Goal: Task Accomplishment & Management: Complete application form

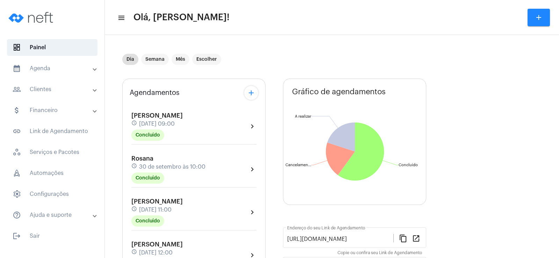
scroll to position [245, 0]
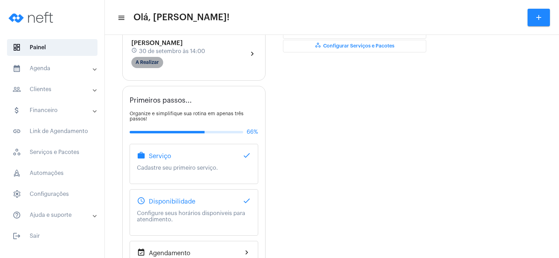
click at [144, 64] on mat-chip "A Realizar" at bounding box center [147, 62] width 32 height 11
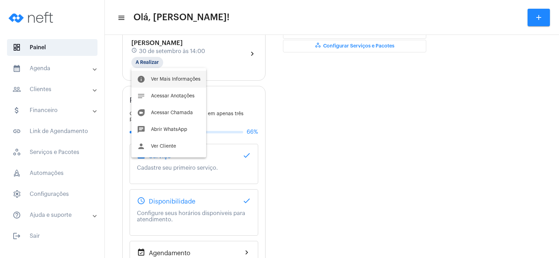
click at [168, 79] on span "Ver Mais Informações" at bounding box center [176, 79] width 50 height 5
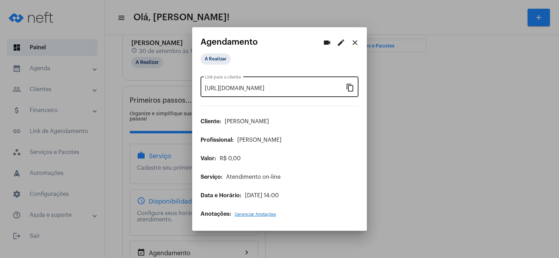
click at [350, 90] on mat-icon "content_copy" at bounding box center [350, 87] width 8 height 8
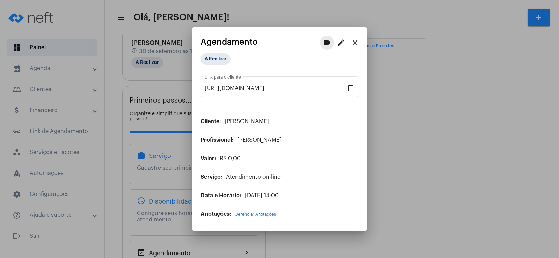
click at [326, 40] on mat-icon "videocam" at bounding box center [327, 42] width 8 height 8
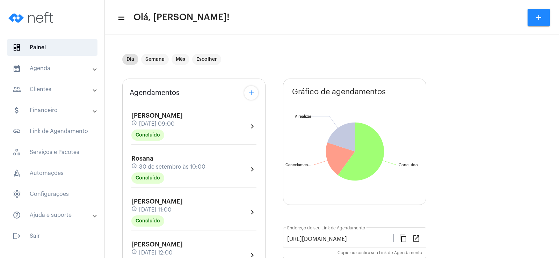
scroll to position [70, 0]
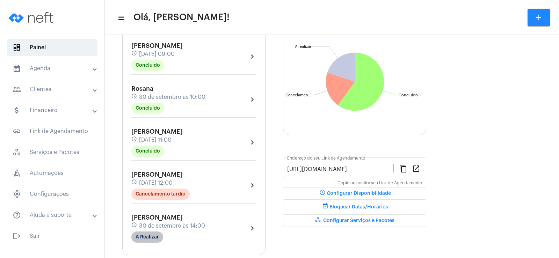
click at [151, 236] on mat-chip "A Realizar" at bounding box center [147, 237] width 32 height 11
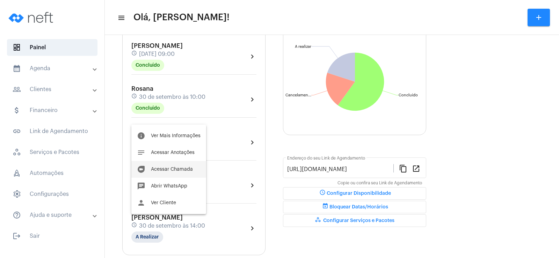
click at [169, 169] on span "Acessar Chamada" at bounding box center [172, 169] width 42 height 5
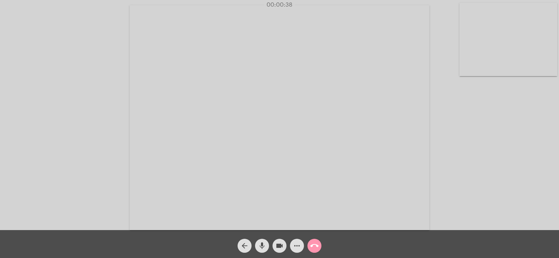
click at [289, 250] on div "more_horiz" at bounding box center [296, 243] width 17 height 17
click at [300, 246] on mat-icon "more_horiz" at bounding box center [297, 246] width 8 height 8
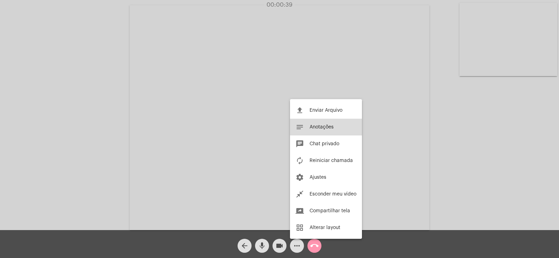
click at [326, 124] on button "notes Anotações" at bounding box center [326, 127] width 72 height 17
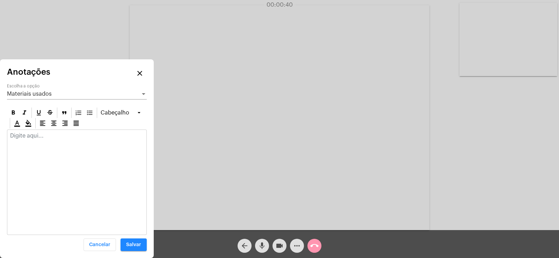
click at [40, 95] on span "Materiais usados" at bounding box center [29, 94] width 45 height 6
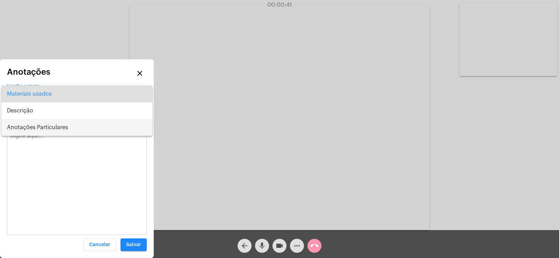
click at [39, 127] on span "Anotações Particulares" at bounding box center [77, 127] width 140 height 17
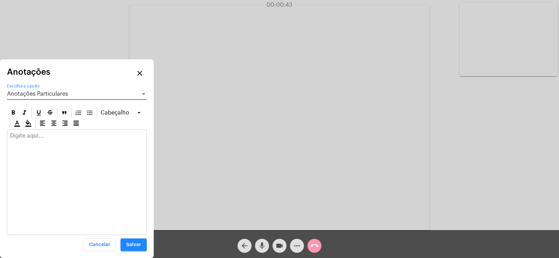
click at [27, 140] on div at bounding box center [76, 137] width 139 height 15
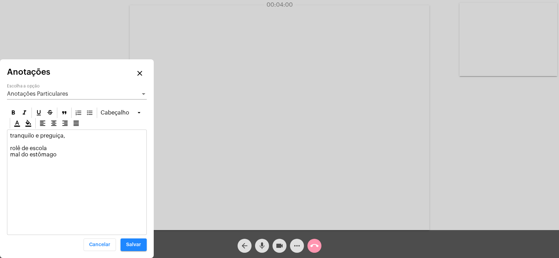
click at [15, 147] on p "tranquilo e preguiça, rolê de escola mal do estômago" at bounding box center [76, 152] width 133 height 38
click at [21, 148] on p "tranquilo e preguiça, rolê de escola mal do estômago" at bounding box center [76, 152] width 133 height 38
click at [62, 158] on p "tranquilo e preguiça, rolê de escola mal do estômago" at bounding box center [76, 152] width 133 height 38
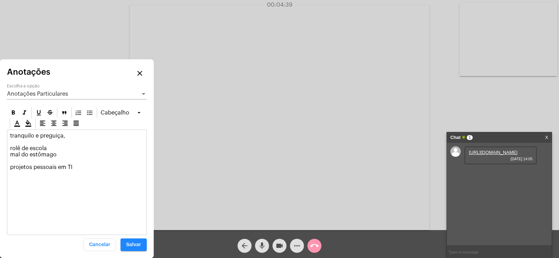
click at [502, 151] on link "[URL][DOMAIN_NAME]" at bounding box center [493, 152] width 49 height 5
click at [547, 137] on link "X" at bounding box center [546, 137] width 3 height 10
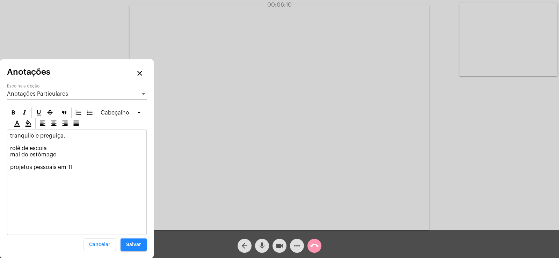
click at [86, 169] on p "tranquilo e preguiça, rolê de escola mal do estômago projetos pessoais em TI" at bounding box center [76, 161] width 133 height 57
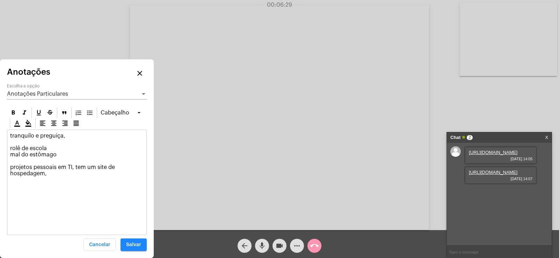
click at [484, 175] on link "[URL][DOMAIN_NAME]" at bounding box center [493, 172] width 49 height 5
click at [546, 137] on link "X" at bounding box center [546, 137] width 3 height 10
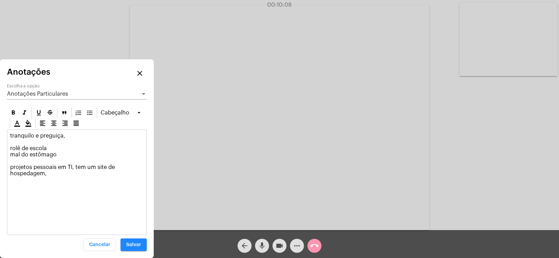
click at [296, 249] on mat-icon "more_horiz" at bounding box center [297, 246] width 8 height 8
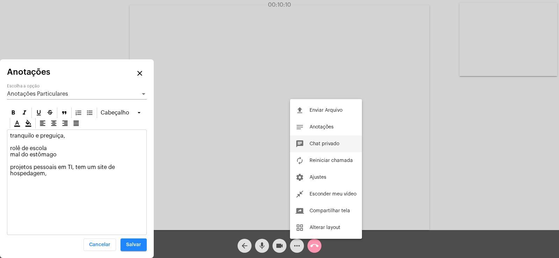
click at [320, 144] on span "Chat privado" at bounding box center [324, 143] width 30 height 5
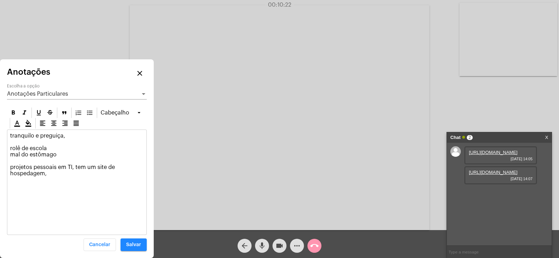
click at [56, 174] on p "tranquilo e preguiça, rolê de escola mal do estômago projetos pessoais em TI, t…" at bounding box center [76, 164] width 133 height 63
click at [40, 206] on p "tranquilo e preguiça, rolê de escola mal do estômago projetos pessoais em TI, t…" at bounding box center [76, 174] width 133 height 82
click at [548, 136] on link "X" at bounding box center [546, 137] width 3 height 10
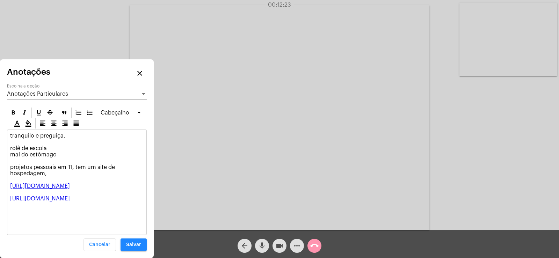
click at [109, 198] on p "tranquilo e preguiça, rolê de escola mal do estômago projetos pessoais em TI, t…" at bounding box center [76, 174] width 133 height 82
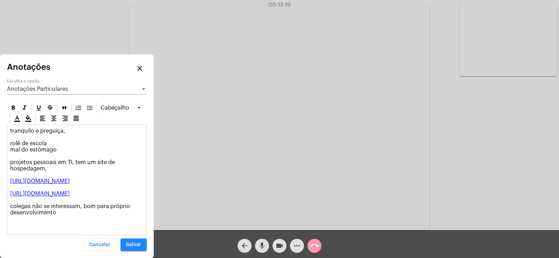
click at [57, 210] on p "tranquilo e preguiça, rolê de escola mal do estômago projetos pessoais em TI, t…" at bounding box center [76, 178] width 133 height 101
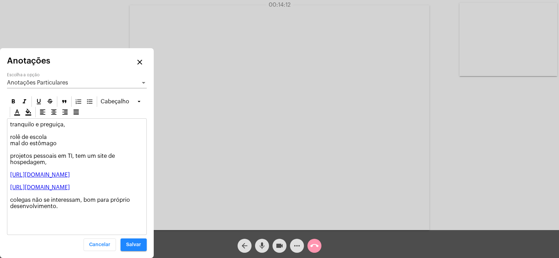
click at [59, 204] on p "tranquilo e preguiça, rolê de escola mal do estômago projetos pessoais em TI, t…" at bounding box center [76, 175] width 133 height 107
click at [57, 200] on p "tranquilo e preguiça, rolê de escola mal do estômago projetos pessoais em TI, t…" at bounding box center [76, 175] width 133 height 107
click at [66, 200] on p "tranquilo e preguiça, rolê de escola mal do estômago projetos pessoais em TI, t…" at bounding box center [76, 175] width 133 height 107
click at [64, 200] on p "tranquilo e preguiça, rolê de escola mal do estômago projetos pessoais em TI, t…" at bounding box center [76, 175] width 133 height 107
click at [63, 199] on p "tranquilo e preguiça, rolê de escola mal do estômago projetos pessoais em TI, t…" at bounding box center [76, 175] width 133 height 107
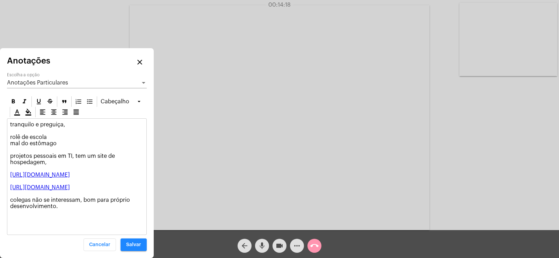
click at [61, 200] on p "tranquilo e preguiça, rolê de escola mal do estômago projetos pessoais em TI, t…" at bounding box center [76, 175] width 133 height 107
click at [61, 199] on p "tranquilo e preguiça, rolê de escola mal do estômago projetos pessoais em TI, t…" at bounding box center [76, 175] width 133 height 107
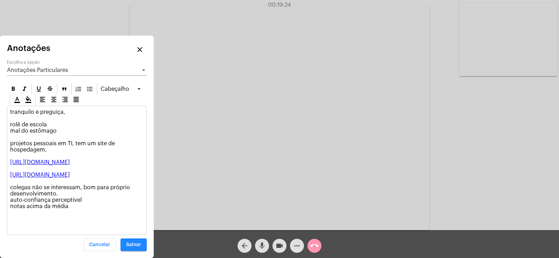
drag, startPoint x: 9, startPoint y: 162, endPoint x: 129, endPoint y: 162, distance: 119.5
click at [129, 162] on div "tranquilo e preguiça, rolê de escola mal do estômago projetos pessoais em TI, t…" at bounding box center [76, 170] width 139 height 129
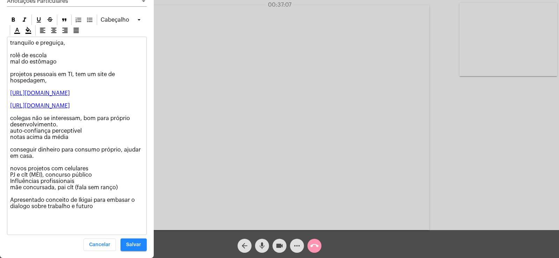
drag, startPoint x: 11, startPoint y: 197, endPoint x: 96, endPoint y: 209, distance: 85.7
click at [96, 209] on p "tranquilo e preguiça, rolê de escola mal do estômago projetos pessoais em TI, t…" at bounding box center [76, 134] width 133 height 189
copy p "Apresentado conceito de Ikigai para embasar o dialogo sobre trabalho e futuro"
click at [52, 2] on div "00:37:09" at bounding box center [279, 5] width 559 height 6
click at [52, 2] on div "00:37:10" at bounding box center [279, 5] width 559 height 6
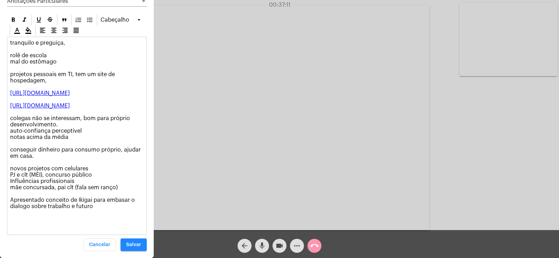
click at [144, 3] on div "00:37:11" at bounding box center [279, 5] width 559 height 6
click at [46, 126] on p "tranquilo e preguiça, rolê de escola mal do estômago projetos pessoais em TI, t…" at bounding box center [76, 134] width 133 height 189
click at [99, 210] on p "tranquilo e preguiça, rolê de escola mal do estômago projetos pessoais em TI, t…" at bounding box center [76, 134] width 133 height 189
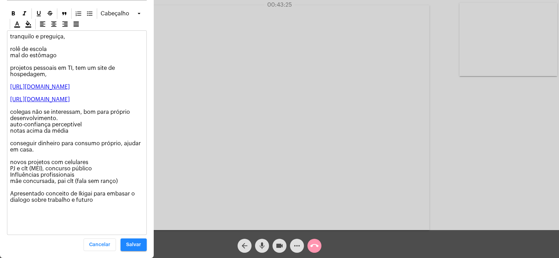
drag, startPoint x: 10, startPoint y: 86, endPoint x: 122, endPoint y: 85, distance: 112.5
click at [122, 85] on div "tranquilo e preguiça, rolê de escola mal do estômago projetos pessoais em TI, t…" at bounding box center [76, 133] width 139 height 204
copy link "[URL][DOMAIN_NAME]"
click at [109, 201] on p "tranquilo e preguiça, rolê de escola mal do estômago projetos pessoais em TI, t…" at bounding box center [76, 131] width 133 height 195
click at [108, 203] on p "tranquilo e preguiça, rolê de escola mal do estômago projetos pessoais em TI, t…" at bounding box center [76, 131] width 133 height 195
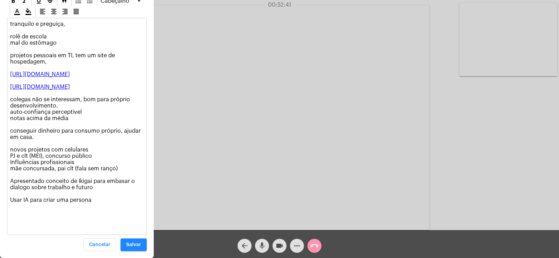
click at [132, 243] on span "Salvar" at bounding box center [133, 244] width 15 height 5
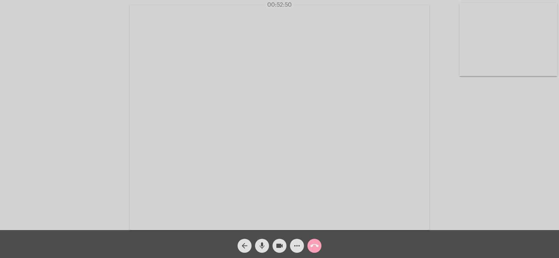
click at [316, 247] on mat-icon "call_end" at bounding box center [314, 246] width 8 height 8
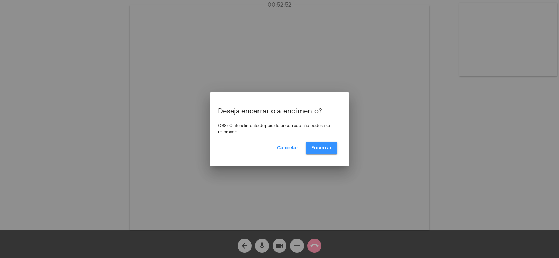
click at [329, 143] on button "Encerrar" at bounding box center [322, 148] width 32 height 13
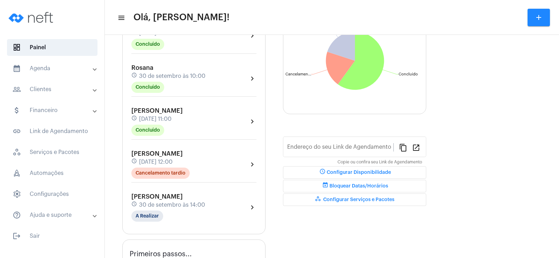
type input "[URL][DOMAIN_NAME]"
click at [142, 220] on mat-chip "A Realizar" at bounding box center [147, 216] width 32 height 11
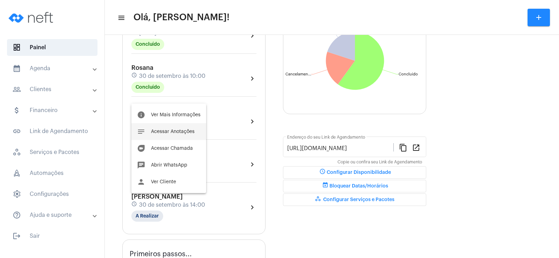
click at [166, 132] on span "Acessar Anotações" at bounding box center [173, 131] width 44 height 5
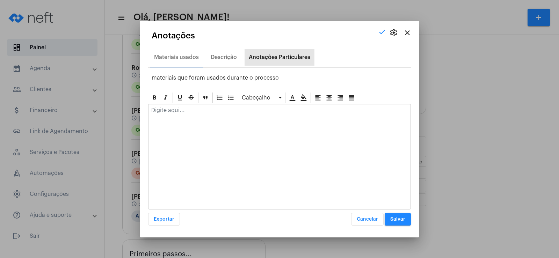
click at [283, 57] on div "Anotações Particulares" at bounding box center [279, 57] width 61 height 6
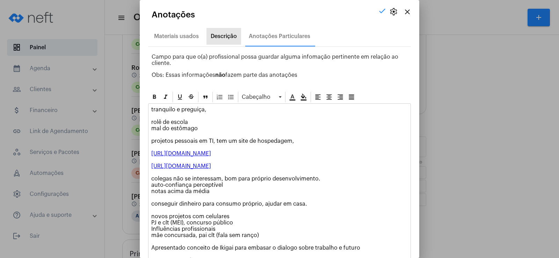
click at [223, 37] on div "Descrição" at bounding box center [224, 36] width 26 height 6
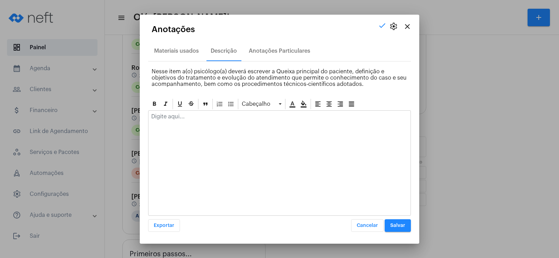
click at [188, 117] on p at bounding box center [279, 117] width 256 height 6
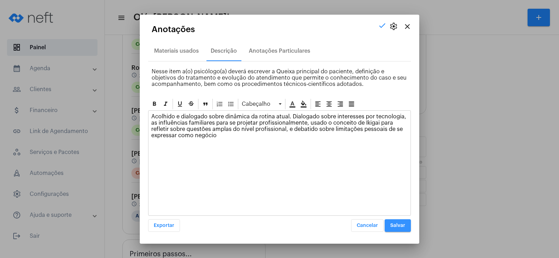
click at [402, 224] on span "Salvar" at bounding box center [397, 225] width 15 height 5
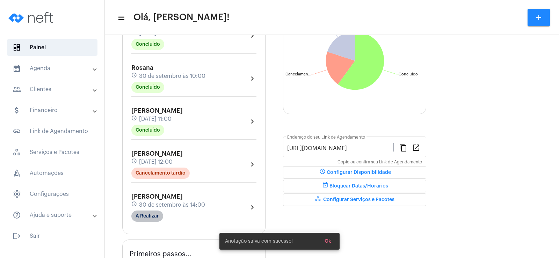
click at [153, 219] on mat-chip "A Realizar" at bounding box center [147, 216] width 32 height 11
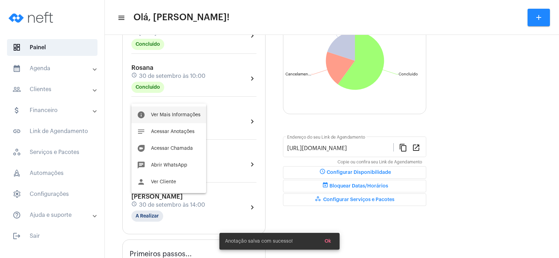
click at [174, 109] on button "info Ver Mais Informações" at bounding box center [168, 115] width 75 height 17
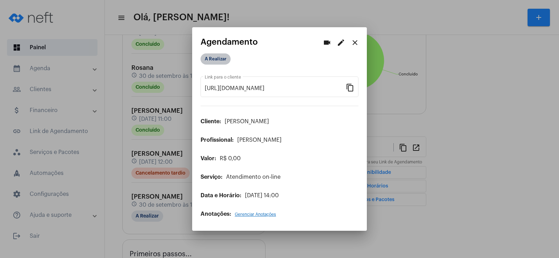
click at [214, 58] on mat-chip "A Realizar" at bounding box center [215, 58] width 30 height 11
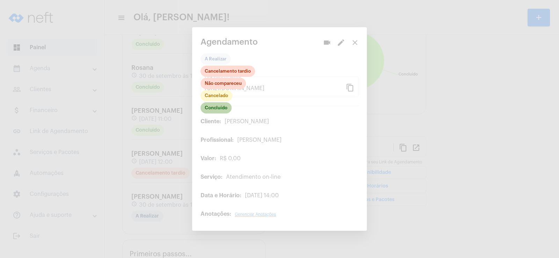
click at [224, 108] on mat-chip "Concluído" at bounding box center [215, 107] width 31 height 11
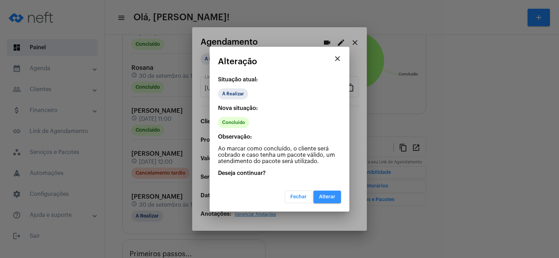
click at [330, 196] on span "Alterar" at bounding box center [327, 197] width 16 height 5
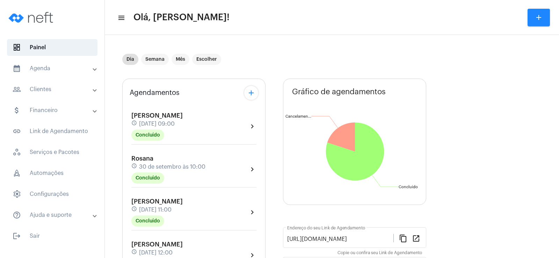
click at [152, 59] on mat-chip "Semana" at bounding box center [155, 59] width 28 height 11
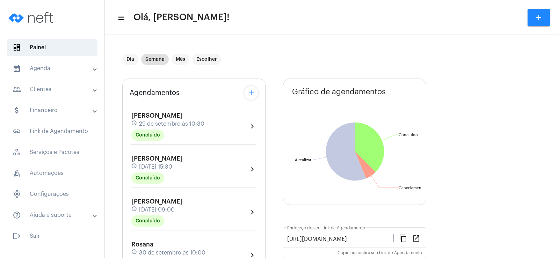
click at [254, 92] on mat-icon "add" at bounding box center [251, 93] width 8 height 8
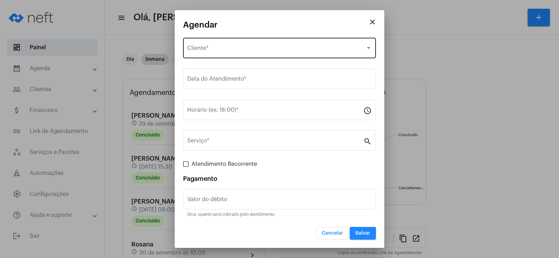
click at [226, 51] on span "Selecione o Cliente" at bounding box center [276, 49] width 178 height 6
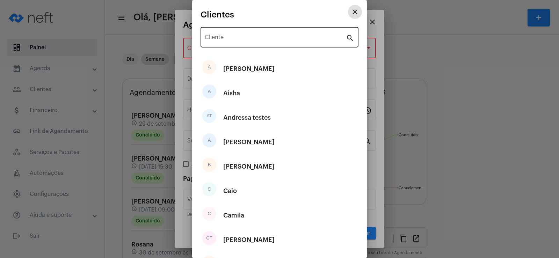
click at [221, 41] on input "Cliente" at bounding box center [275, 39] width 141 height 6
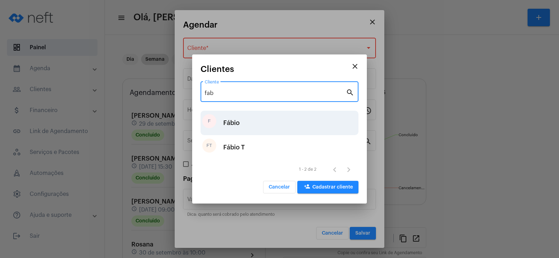
type input "fab"
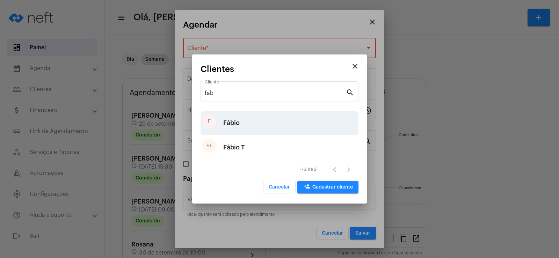
click at [239, 122] on div "Fábio" at bounding box center [231, 122] width 16 height 21
type input "R$"
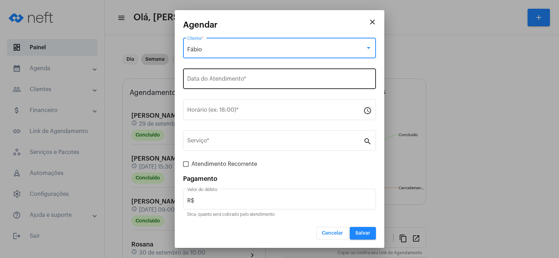
click at [214, 81] on input "Data do Atendimento *" at bounding box center [279, 80] width 184 height 6
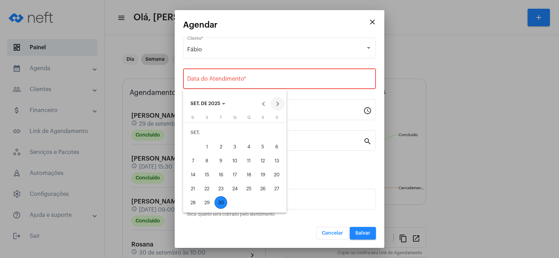
click at [277, 102] on button "Next month" at bounding box center [278, 104] width 14 height 14
click at [237, 131] on div "1" at bounding box center [234, 132] width 13 height 13
type input "[DATE]"
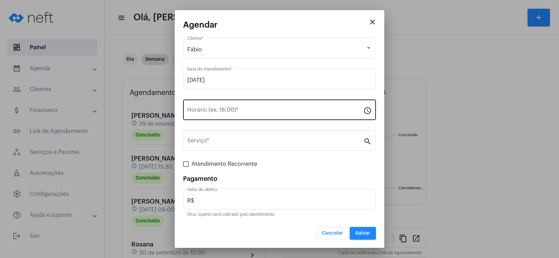
click at [209, 108] on div "Horário (ex: 18:00) *" at bounding box center [275, 109] width 176 height 22
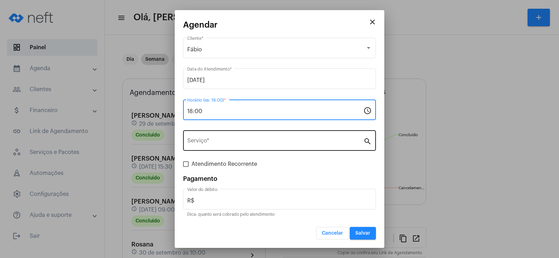
type input "18:00"
click at [202, 140] on input "Serviço *" at bounding box center [275, 142] width 176 height 6
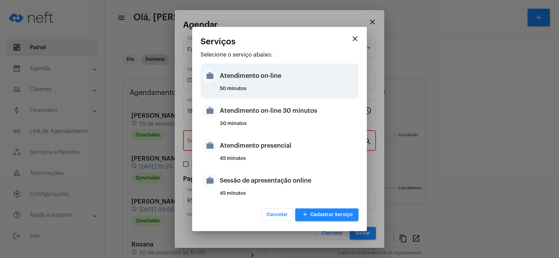
click at [228, 82] on div "Atendimento on-line" at bounding box center [288, 75] width 137 height 21
type input "Atendimento on-line"
type input "R$ 0"
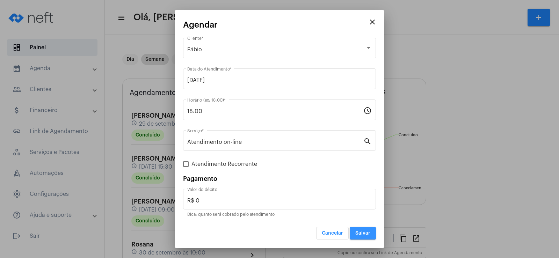
click at [358, 233] on span "Salvar" at bounding box center [362, 233] width 15 height 5
